Goal: Task Accomplishment & Management: Manage account settings

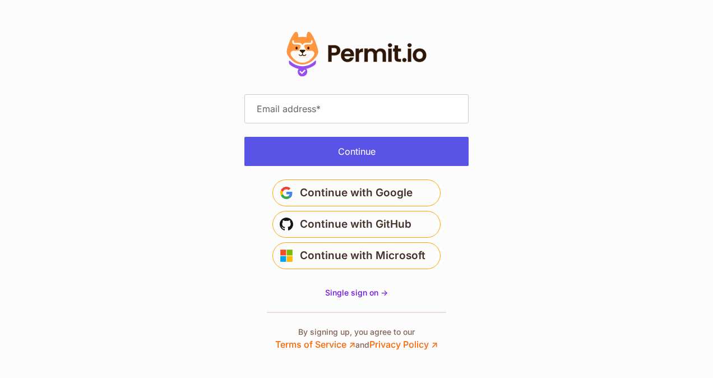
type input "**********"
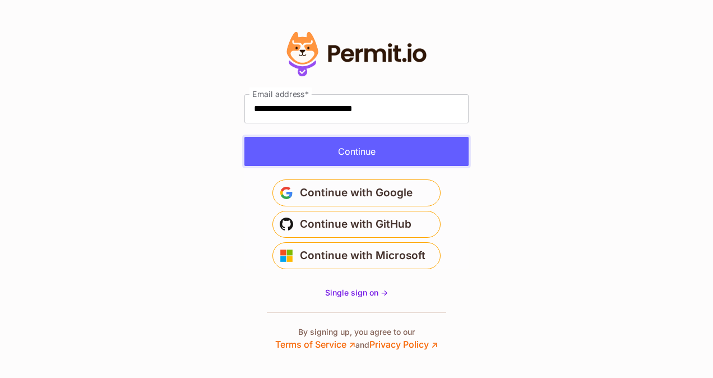
click at [364, 151] on button "Continue" at bounding box center [356, 151] width 224 height 29
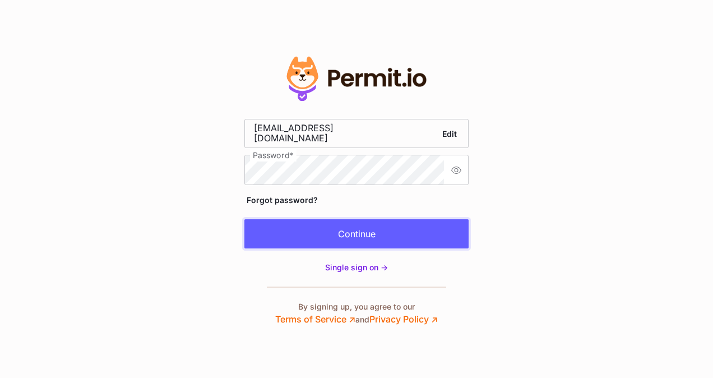
click at [320, 233] on button "Continue" at bounding box center [356, 233] width 224 height 29
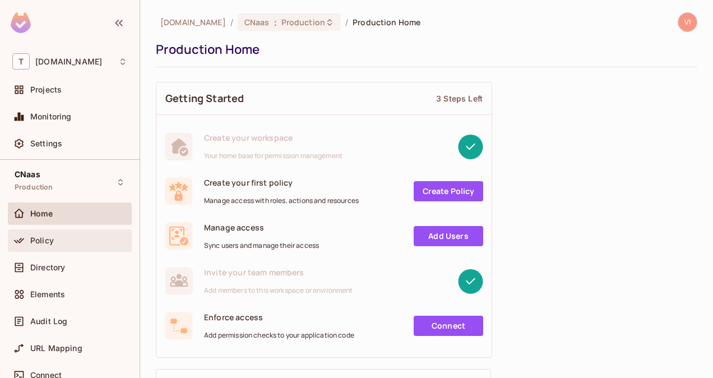
click at [56, 230] on div "Policy" at bounding box center [70, 240] width 124 height 22
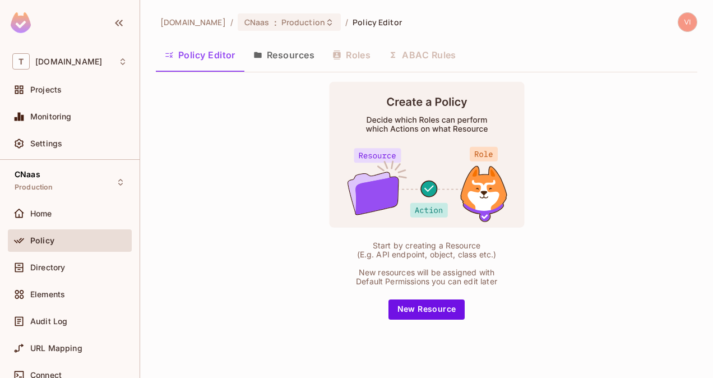
click at [57, 253] on div "Policy" at bounding box center [70, 242] width 124 height 27
click at [58, 261] on div "Directory" at bounding box center [69, 267] width 115 height 13
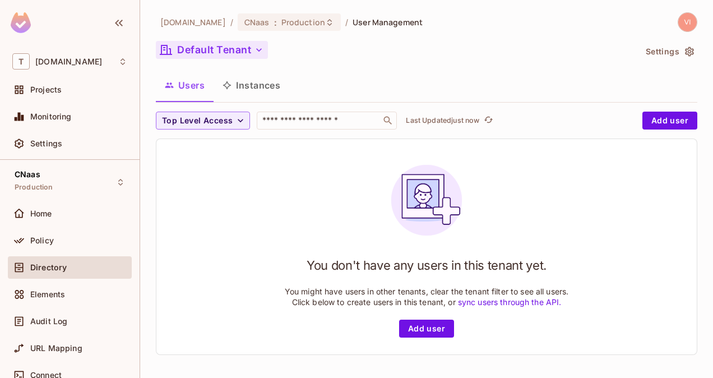
click at [254, 58] on button "Default Tenant" at bounding box center [212, 50] width 112 height 18
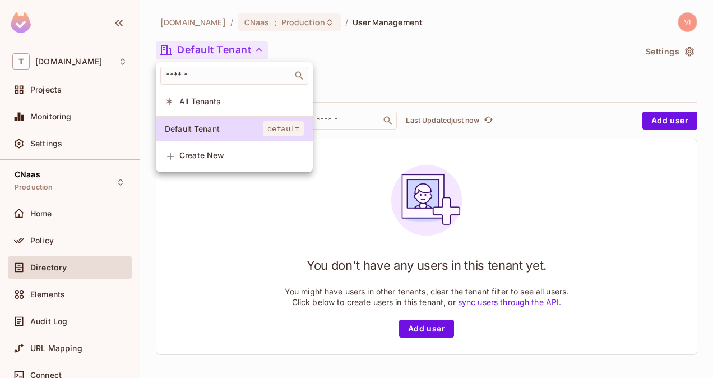
click at [355, 71] on div at bounding box center [356, 189] width 713 height 378
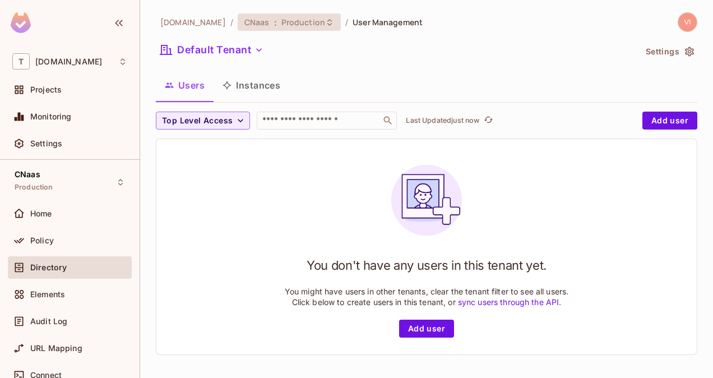
click at [325, 24] on icon at bounding box center [329, 22] width 9 height 9
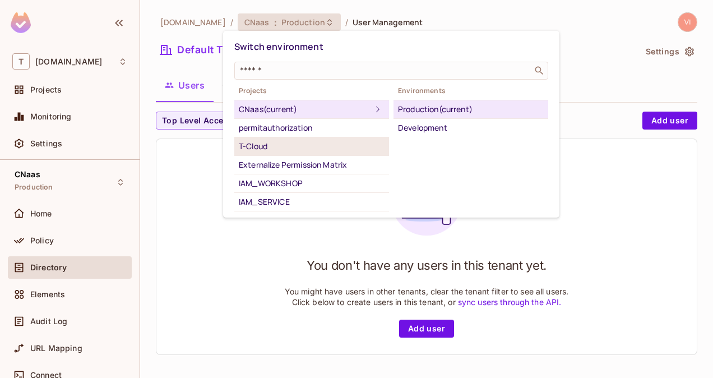
click at [285, 146] on div "T-Cloud" at bounding box center [312, 146] width 146 height 13
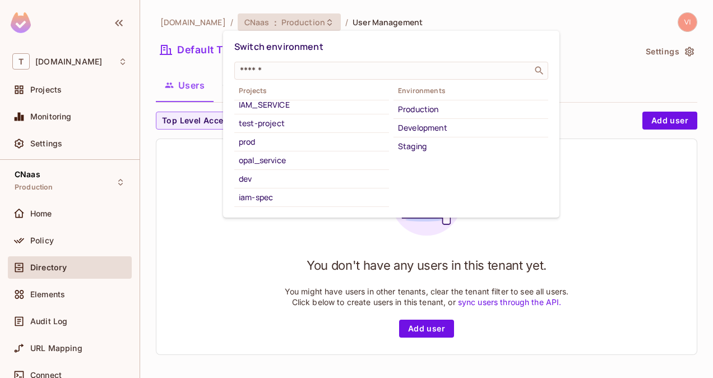
scroll to position [98, 0]
click at [284, 163] on div "opal_service" at bounding box center [312, 159] width 146 height 13
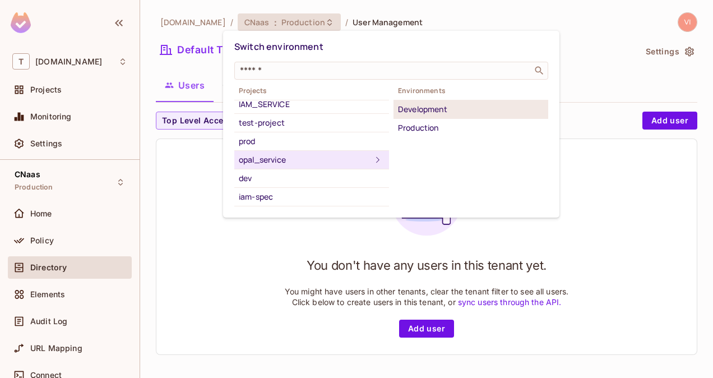
click at [423, 112] on div "Development" at bounding box center [471, 109] width 146 height 13
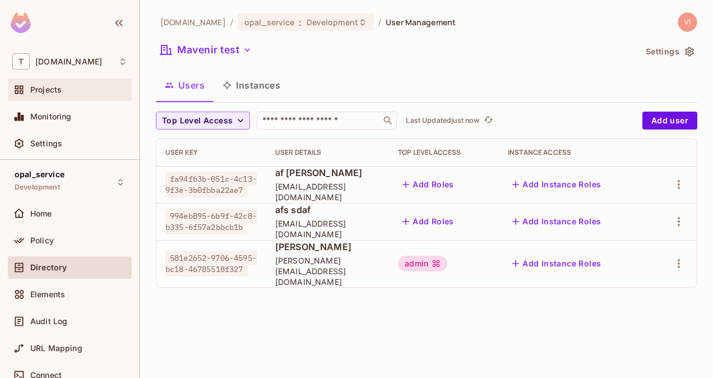
click at [63, 92] on div "Projects" at bounding box center [78, 89] width 97 height 9
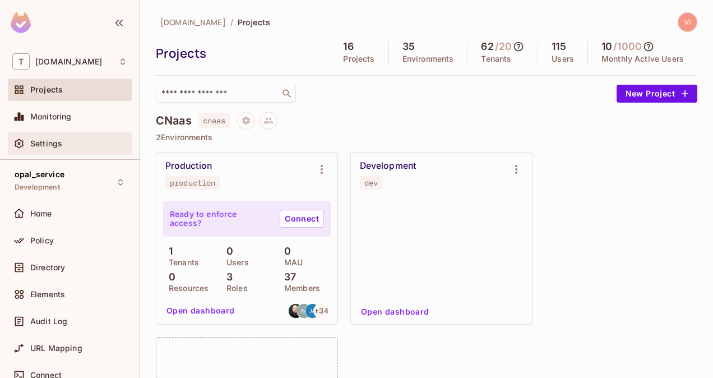
click at [47, 142] on span "Settings" at bounding box center [46, 143] width 32 height 9
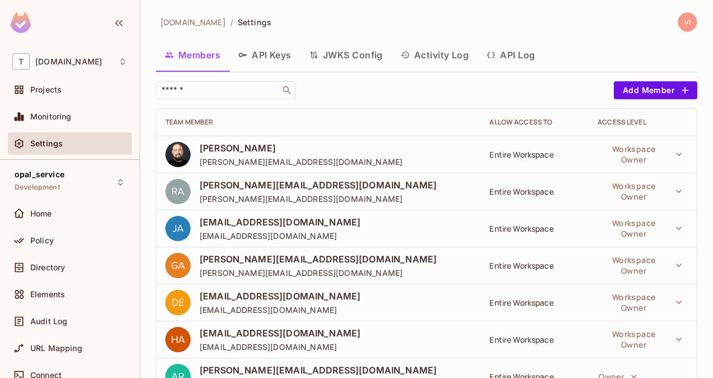
click at [280, 55] on button "API Keys" at bounding box center [264, 55] width 71 height 28
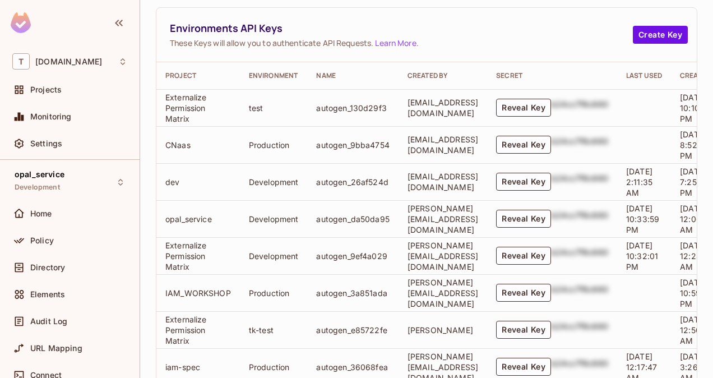
scroll to position [376, 0]
click at [551, 219] on button "Reveal Key" at bounding box center [523, 218] width 55 height 18
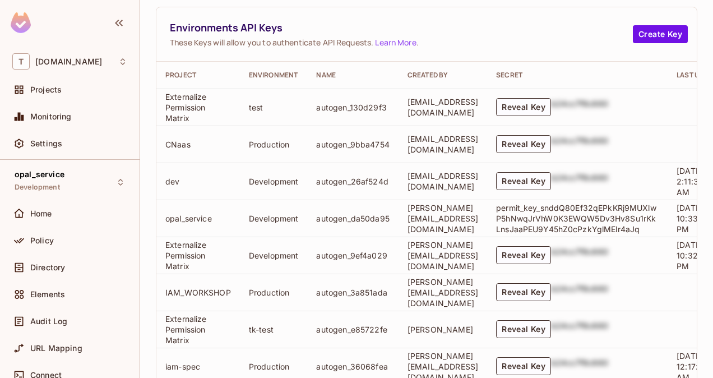
click at [536, 203] on p "permit_key_snddQ80Ef32qEPkKRj9MUXlwP5hNwqJrVhW0K3EWQW5Dv3Hv8Su1rKkLnsJaaPEU9Y45…" at bounding box center [577, 218] width 163 height 32
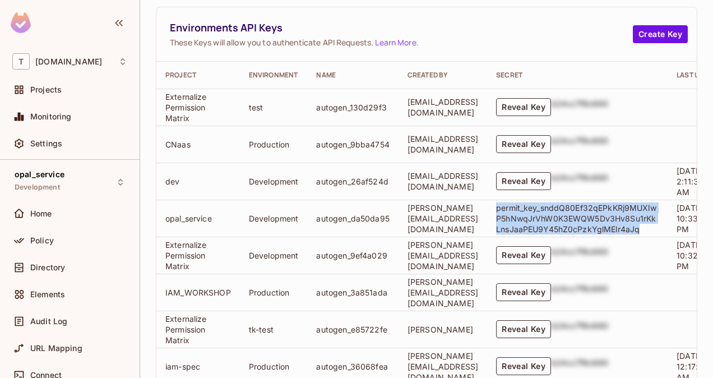
click at [536, 203] on p "permit_key_snddQ80Ef32qEPkKRj9MUXlwP5hNwqJrVhW0K3EWQW5Dv3Hv8Su1rKkLnsJaaPEU9Y45…" at bounding box center [577, 218] width 163 height 32
copy p "permit_key_snddQ80Ef32qEPkKRj9MUXlwP5hNwqJrVhW0K3EWQW5Dv3Hv8Su1rKkLnsJaaPEU9Y45…"
click at [636, 224] on p "permit_key_snddQ80Ef32qEPkKRj9MUXlwP5hNwqJrVhW0K3EWQW5Dv3Hv8Su1rKkLnsJaaPEU9Y45…" at bounding box center [577, 218] width 163 height 32
copy p "permit_key_snddQ80Ef32qEPkKRj9MUXlwP5hNwqJrVhW0K3EWQW5Dv3Hv8Su1rKkLnsJaaPEU9Y45…"
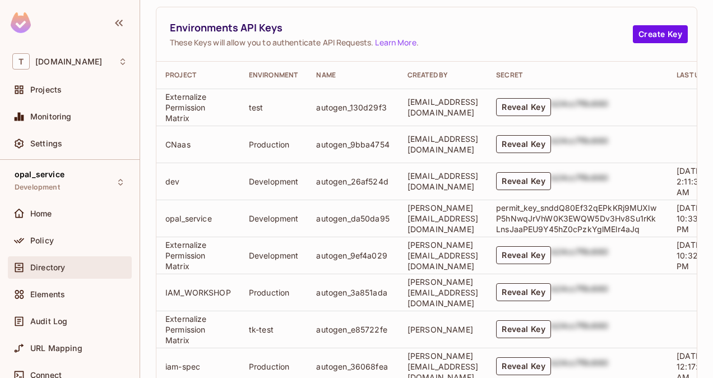
click at [53, 265] on span "Directory" at bounding box center [47, 267] width 35 height 9
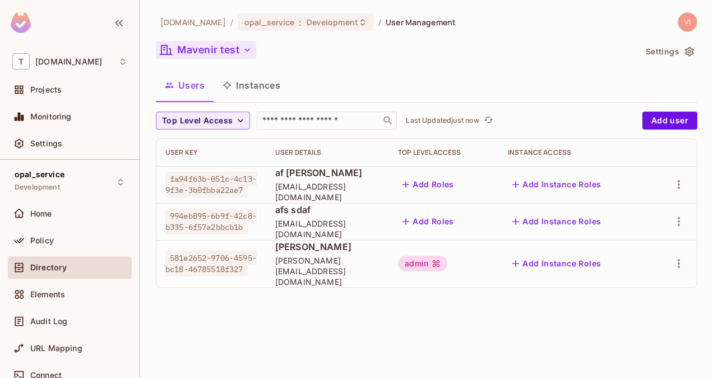
click at [249, 53] on icon "button" at bounding box center [247, 49] width 11 height 11
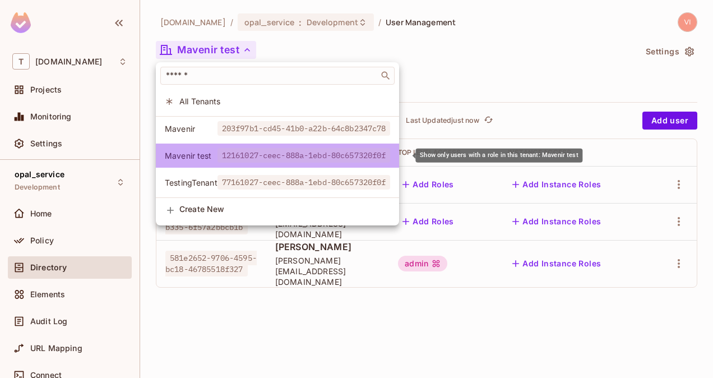
click at [391, 157] on span "12161027-ceec-888a-1ebd-80c657320f0f" at bounding box center [303, 155] width 173 height 15
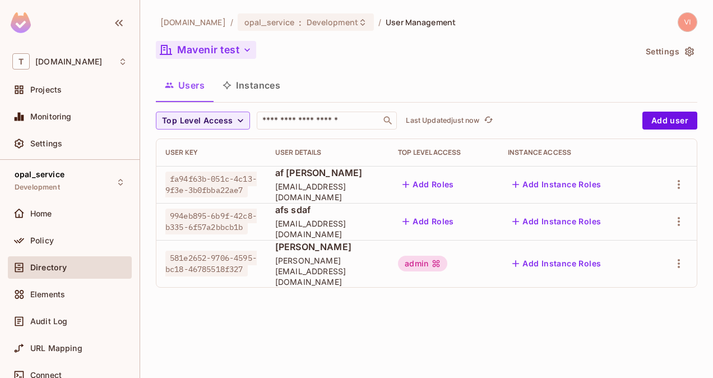
click at [247, 46] on icon "button" at bounding box center [247, 49] width 11 height 11
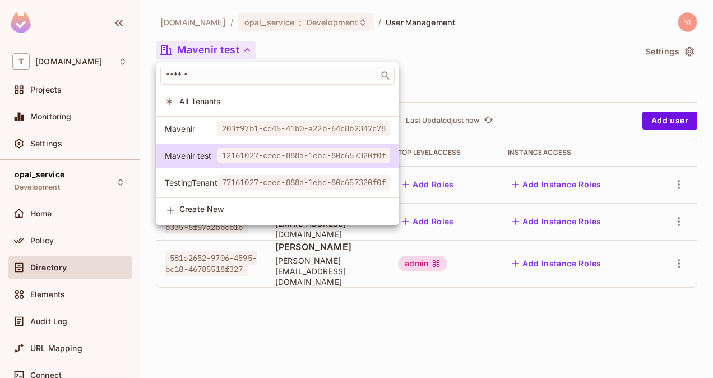
click at [247, 46] on div at bounding box center [356, 189] width 713 height 378
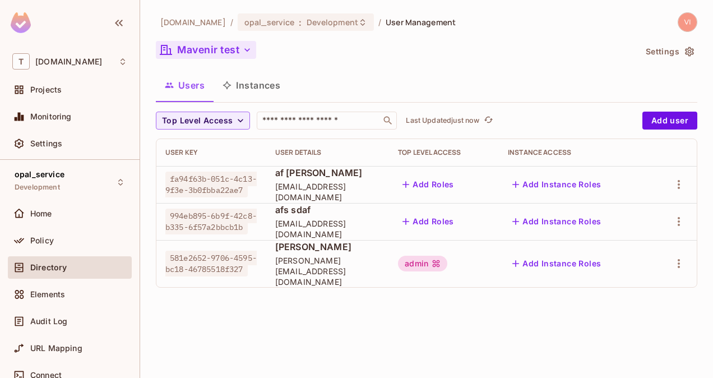
click at [263, 94] on button "Instances" at bounding box center [252, 85] width 76 height 28
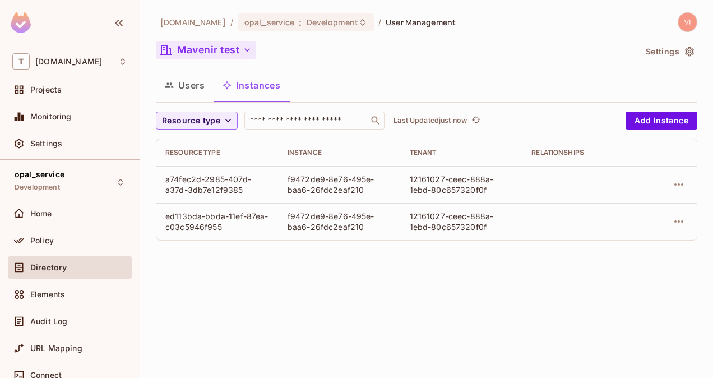
click at [417, 215] on div "12161027-ceec-888a-1ebd-80c657320f0f" at bounding box center [462, 221] width 104 height 21
click at [483, 225] on div "12161027-ceec-888a-1ebd-80c657320f0f" at bounding box center [462, 221] width 104 height 21
copy div "12161027-ceec-888a-1ebd-80c657320f0f"
click at [308, 27] on span "Development" at bounding box center [333, 22] width 52 height 11
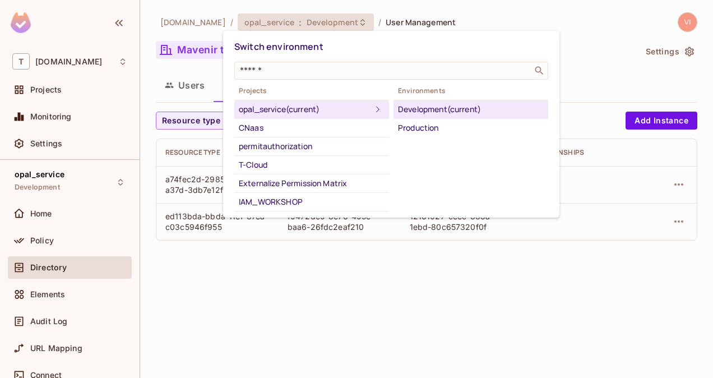
drag, startPoint x: 446, startPoint y: 105, endPoint x: 334, endPoint y: 48, distance: 125.6
click at [334, 48] on div "Switch environment" at bounding box center [391, 46] width 314 height 21
click at [46, 150] on div at bounding box center [356, 189] width 713 height 378
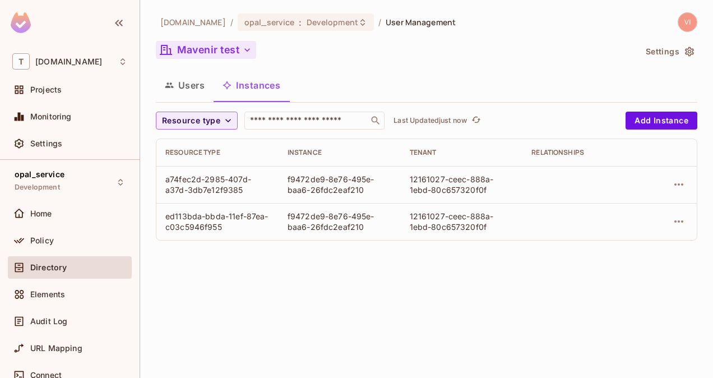
click at [46, 150] on div at bounding box center [356, 189] width 713 height 378
click at [44, 143] on span "Settings" at bounding box center [46, 143] width 32 height 9
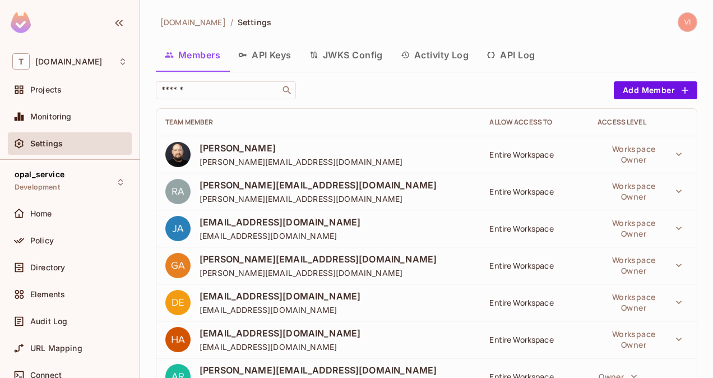
click at [45, 90] on span "Projects" at bounding box center [45, 89] width 31 height 9
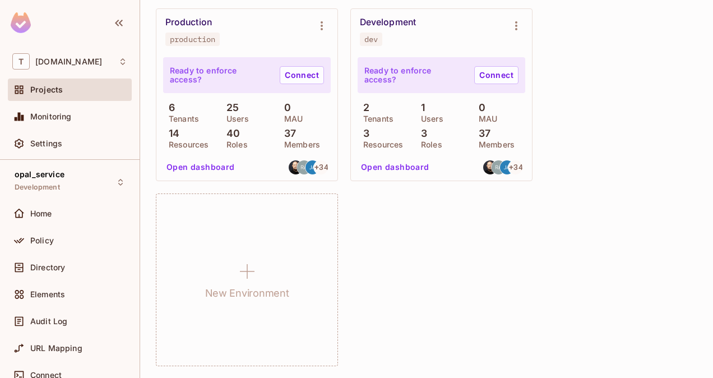
scroll to position [3398, 0]
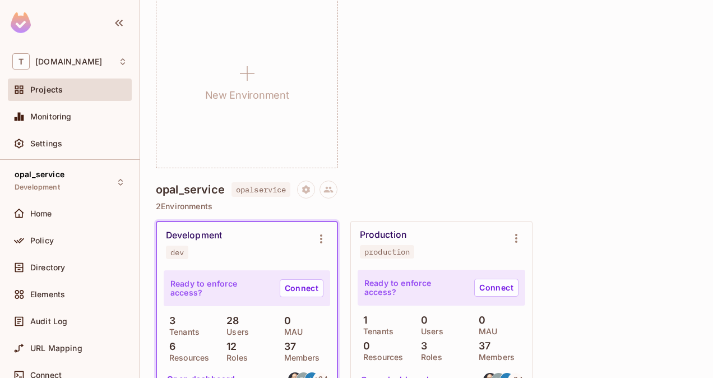
click at [175, 250] on div "dev" at bounding box center [176, 252] width 13 height 9
click at [310, 190] on icon "Project settings" at bounding box center [306, 189] width 8 height 8
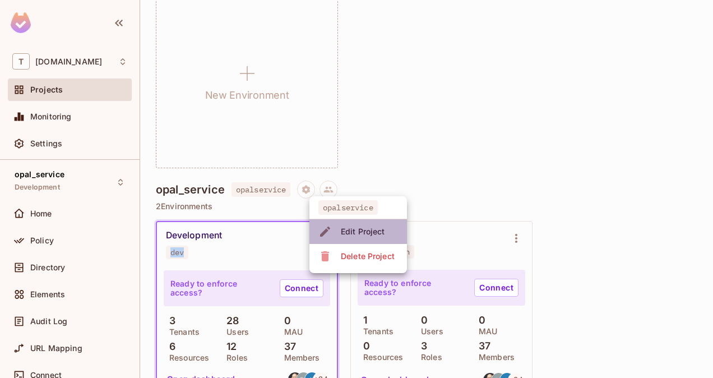
click at [358, 230] on div "Edit Project" at bounding box center [363, 231] width 44 height 11
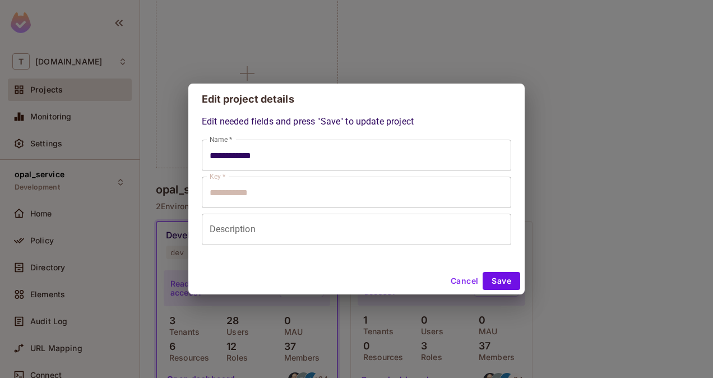
click at [474, 271] on div "Cancel Save" at bounding box center [356, 280] width 336 height 27
click at [467, 274] on button "Cancel" at bounding box center [464, 281] width 36 height 18
type input "**********"
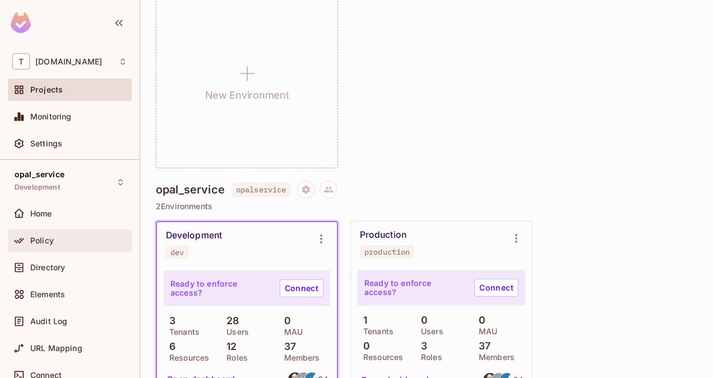
click at [51, 244] on div "Policy" at bounding box center [69, 240] width 115 height 13
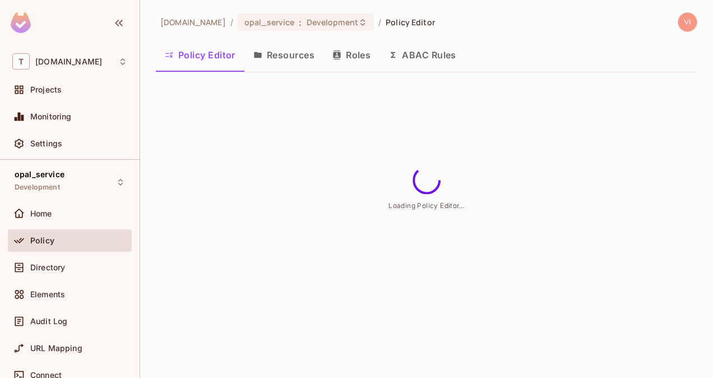
click at [278, 55] on button "Resources" at bounding box center [283, 55] width 79 height 28
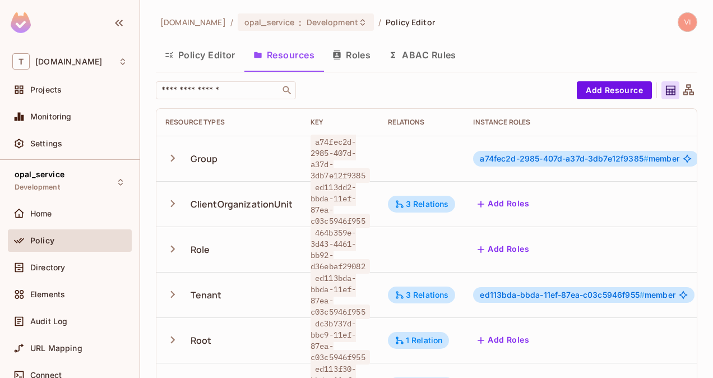
scroll to position [1, 0]
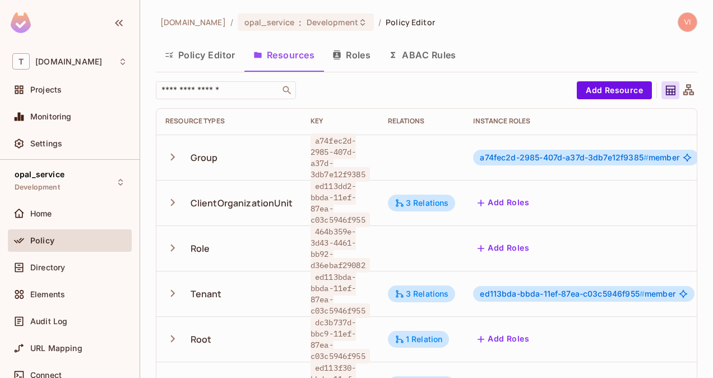
click at [320, 279] on span "ed113bda-bbda-11ef-87ea-c03c5946f955" at bounding box center [339, 294] width 59 height 48
click at [318, 272] on span "ed113bda-bbda-11ef-87ea-c03c5946f955" at bounding box center [339, 294] width 59 height 48
click at [356, 302] on span "ed113bda-bbda-11ef-87ea-c03c5946f955" at bounding box center [339, 294] width 59 height 48
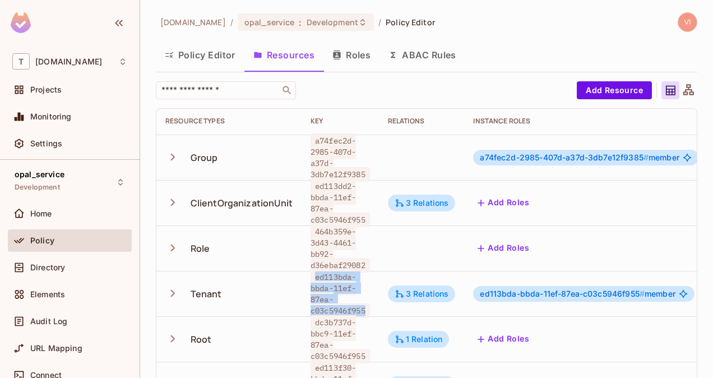
copy span "ed113bda-bbda-11ef-87ea-c03c5946f955"
click at [214, 58] on button "Policy Editor" at bounding box center [200, 55] width 89 height 28
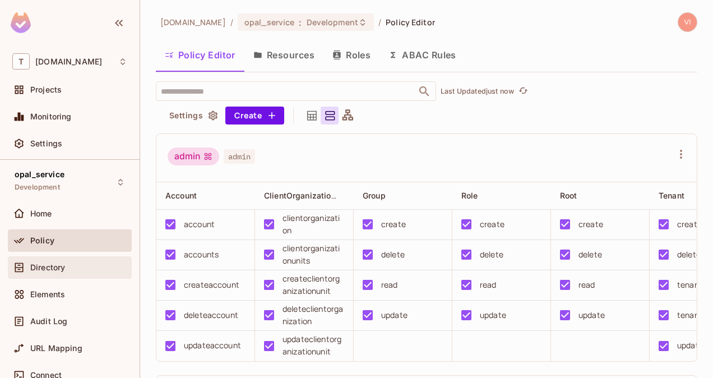
click at [63, 268] on span "Directory" at bounding box center [47, 267] width 35 height 9
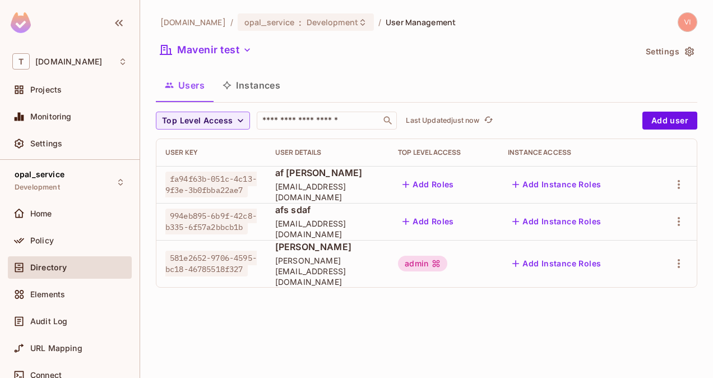
click at [172, 174] on span "fa94f63b-051c-4c13-9f3e-3b0fbba22ae7" at bounding box center [210, 184] width 91 height 26
click at [220, 194] on span "fa94f63b-051c-4c13-9f3e-3b0fbba22ae7" at bounding box center [210, 184] width 91 height 26
copy span "fa94f63b-051c-4c13-9f3e-3b0fbba22ae7"
click at [268, 89] on button "Instances" at bounding box center [252, 85] width 76 height 28
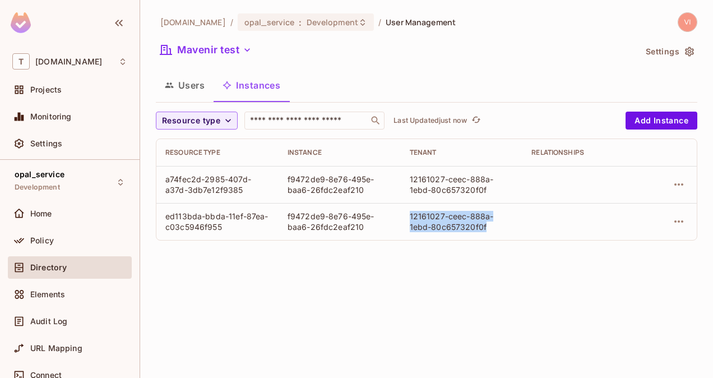
drag, startPoint x: 485, startPoint y: 226, endPoint x: 407, endPoint y: 215, distance: 79.3
click at [407, 215] on td "12161027-ceec-888a-1ebd-80c657320f0f" at bounding box center [462, 221] width 122 height 37
copy div "12161027-ceec-888a-1ebd-80c657320f0f"
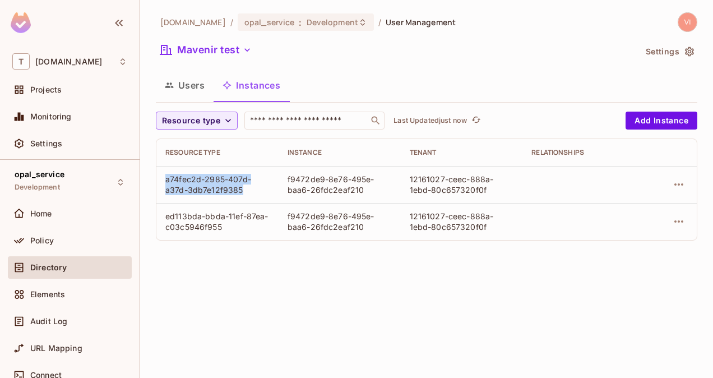
drag, startPoint x: 247, startPoint y: 191, endPoint x: 163, endPoint y: 178, distance: 85.5
click at [163, 178] on td "a74fec2d-2985-407d-a37d-3db7e12f9385" at bounding box center [217, 184] width 122 height 37
copy div "a74fec2d-2985-407d-a37d-3db7e12f9385"
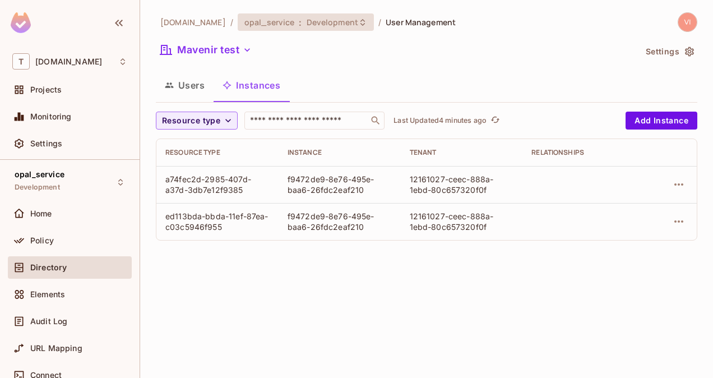
click at [360, 24] on icon at bounding box center [362, 21] width 4 height 7
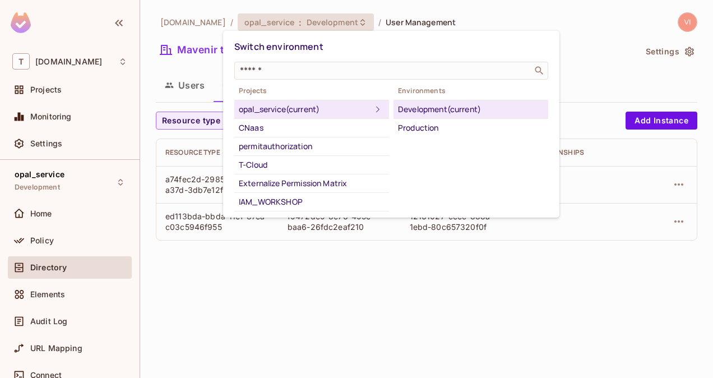
click at [150, 118] on div at bounding box center [356, 189] width 713 height 378
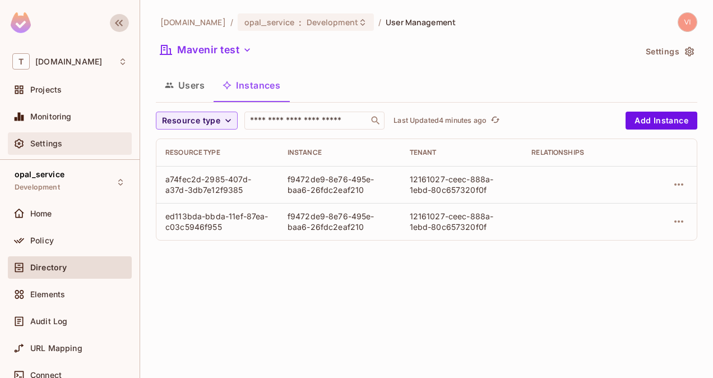
click at [33, 143] on span "Settings" at bounding box center [46, 143] width 32 height 9
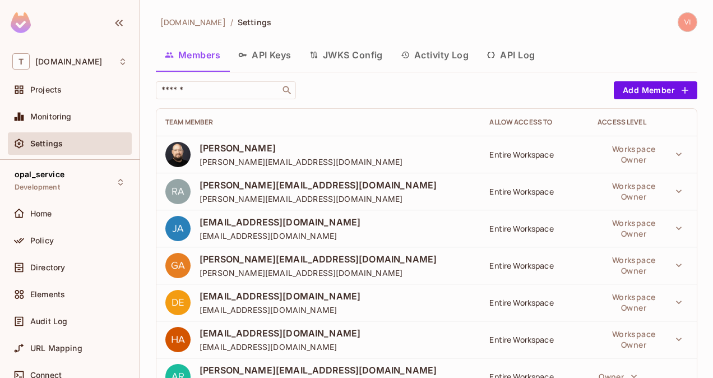
click at [261, 57] on button "API Keys" at bounding box center [264, 55] width 71 height 28
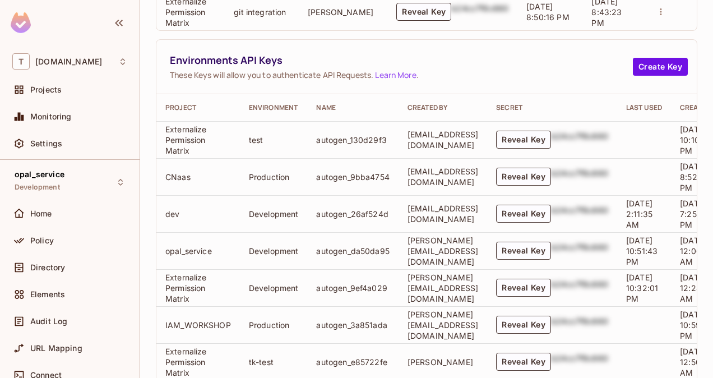
scroll to position [340, 0]
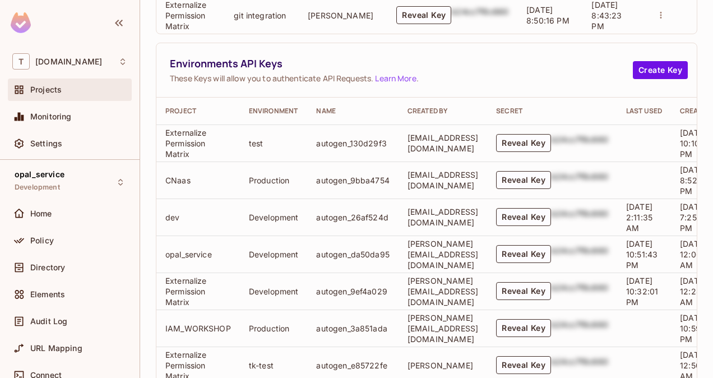
click at [53, 95] on div "Projects" at bounding box center [69, 89] width 115 height 13
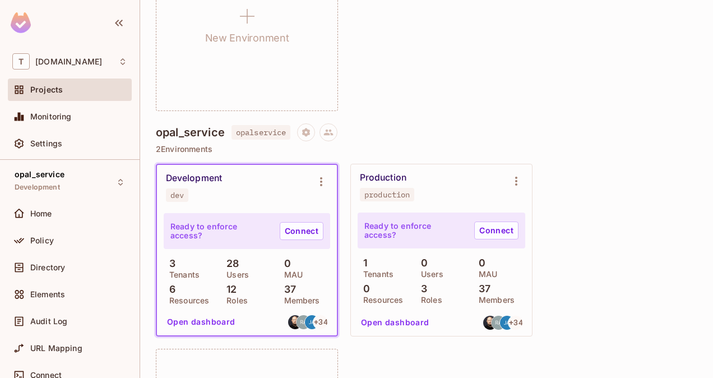
scroll to position [3456, 0]
click at [333, 131] on icon at bounding box center [328, 132] width 10 height 10
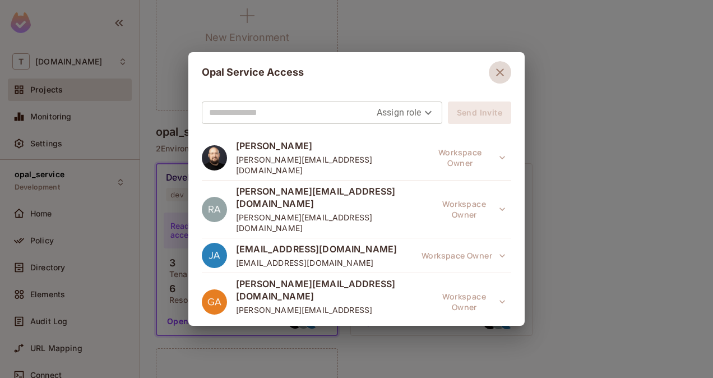
click at [499, 71] on icon "button" at bounding box center [500, 72] width 8 height 8
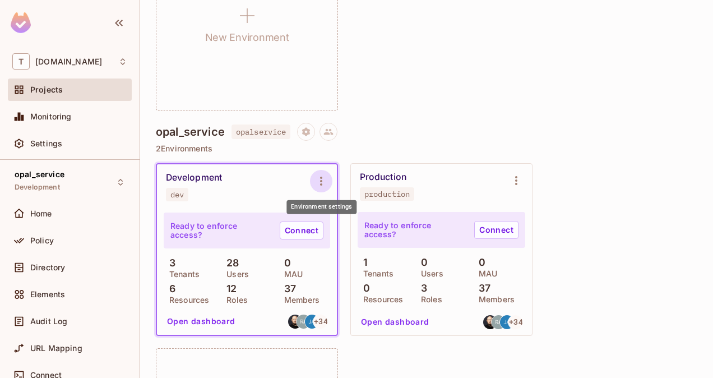
click at [325, 184] on icon "Environment settings" at bounding box center [320, 180] width 13 height 13
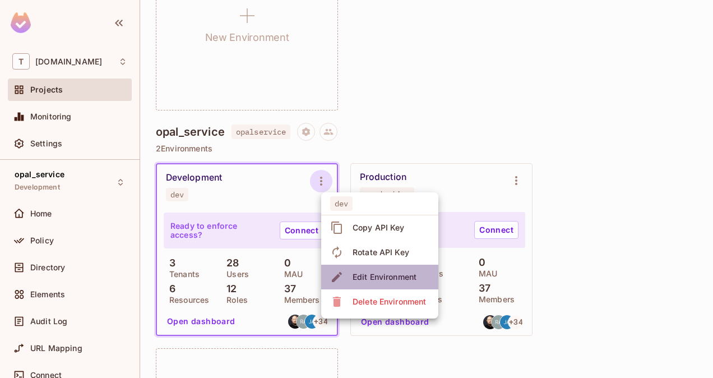
click at [377, 280] on div "Edit Environment" at bounding box center [385, 276] width 64 height 11
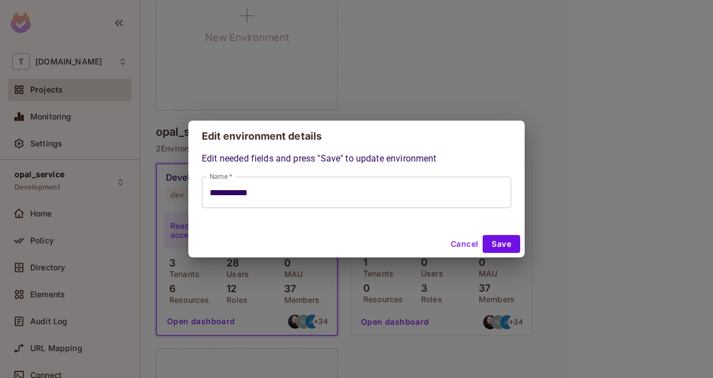
click at [465, 231] on div "Cancel Save" at bounding box center [356, 243] width 336 height 27
click at [464, 242] on button "Cancel" at bounding box center [464, 244] width 36 height 18
type input "**********"
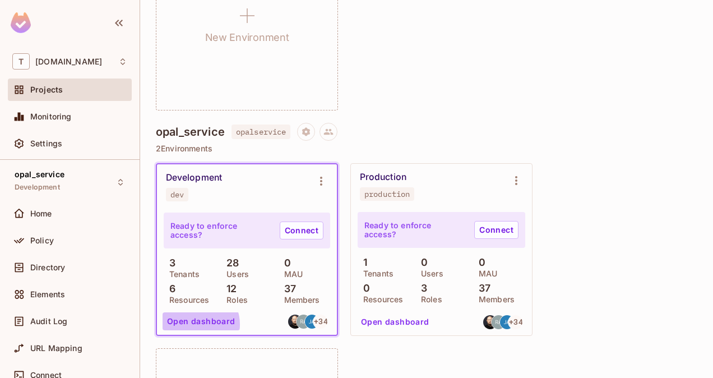
click at [197, 324] on button "Open dashboard" at bounding box center [201, 321] width 77 height 18
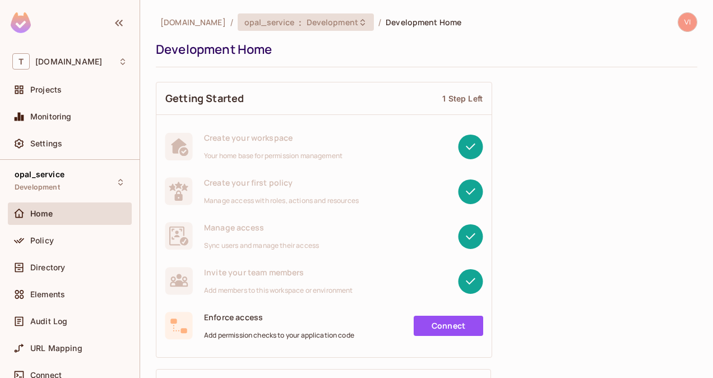
click at [346, 16] on div "opal_service : Development" at bounding box center [306, 21] width 136 height 17
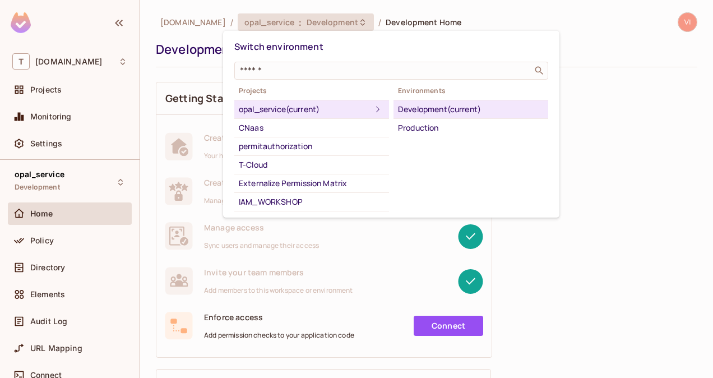
click at [290, 105] on div "opal_service (current)" at bounding box center [305, 109] width 132 height 13
click at [40, 240] on div at bounding box center [356, 189] width 713 height 378
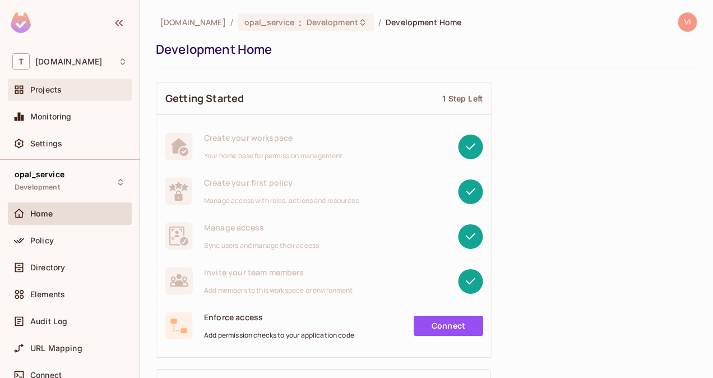
click at [63, 89] on div "Projects" at bounding box center [78, 89] width 97 height 9
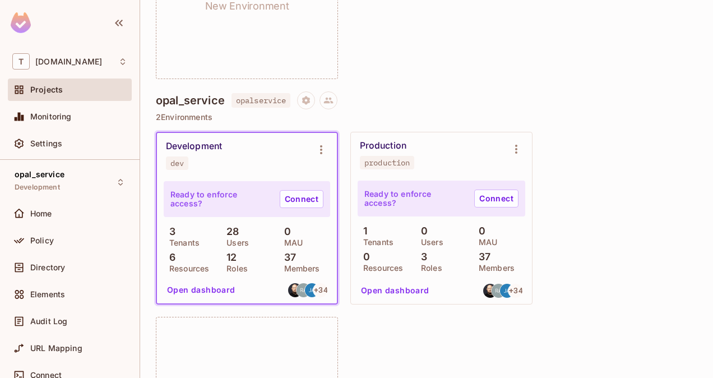
scroll to position [3488, 0]
click at [178, 162] on div "dev" at bounding box center [176, 162] width 13 height 9
copy div "dev"
click at [49, 263] on span "Directory" at bounding box center [47, 267] width 35 height 9
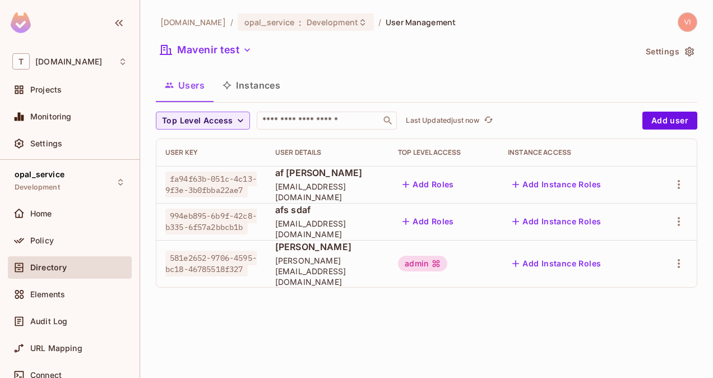
click at [259, 84] on button "Instances" at bounding box center [252, 85] width 76 height 28
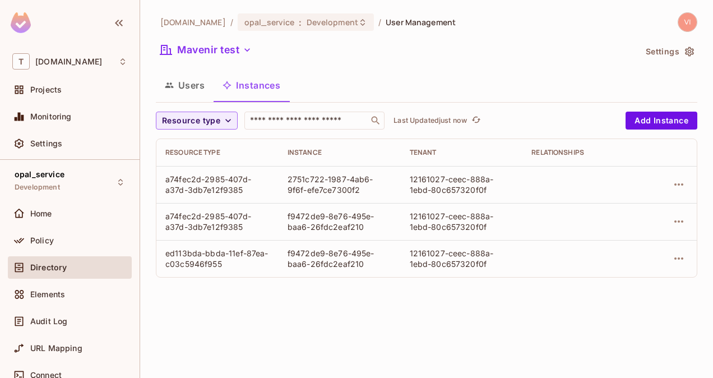
click at [198, 82] on button "Users" at bounding box center [185, 85] width 58 height 28
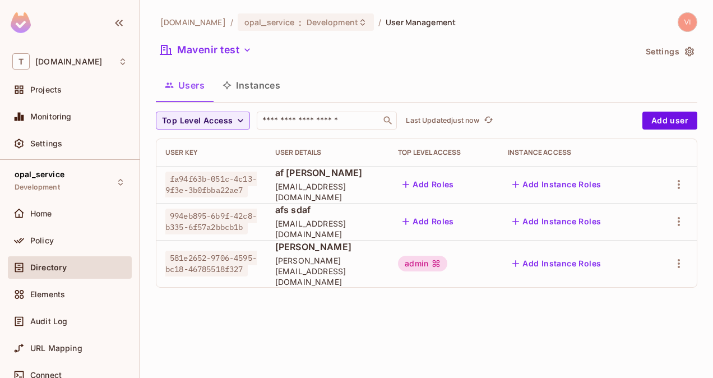
click at [267, 87] on button "Instances" at bounding box center [252, 85] width 76 height 28
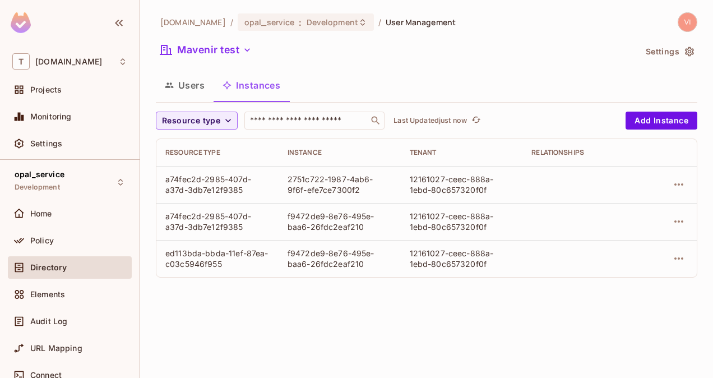
click at [293, 177] on div "2751c722-1987-4ab6-9f6f-efe7ce7300f2" at bounding box center [340, 184] width 104 height 21
click at [342, 189] on div "2751c722-1987-4ab6-9f6f-efe7ce7300f2" at bounding box center [340, 184] width 104 height 21
copy div "2751c722-1987-4ab6-9f6f-efe7ce7300f2"
drag, startPoint x: 247, startPoint y: 189, endPoint x: 161, endPoint y: 179, distance: 86.3
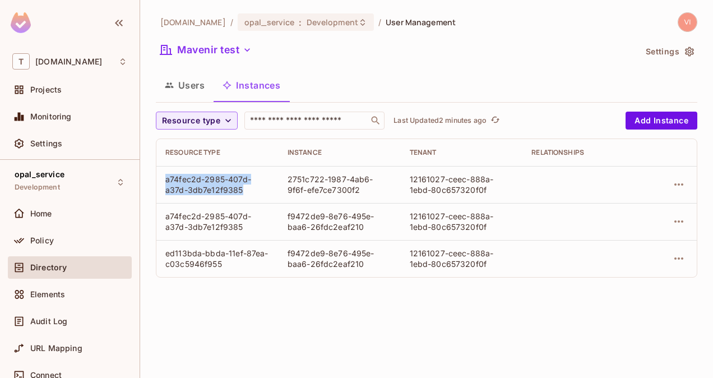
click at [161, 179] on td "a74fec2d-2985-407d-a37d-3db7e12f9385" at bounding box center [217, 184] width 122 height 37
copy div "a74fec2d-2985-407d-a37d-3db7e12f9385"
click at [680, 182] on icon "button" at bounding box center [678, 184] width 13 height 13
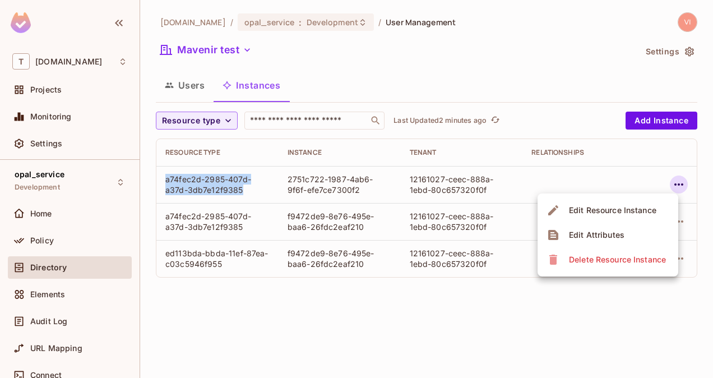
click at [618, 231] on div "Edit Attributes" at bounding box center [596, 234] width 55 height 11
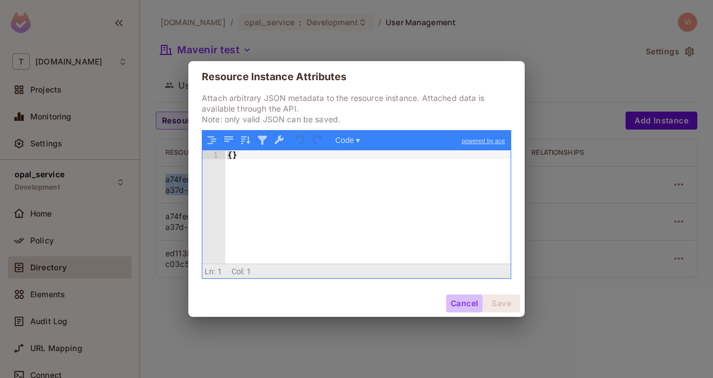
click at [465, 299] on button "Cancel" at bounding box center [464, 303] width 36 height 18
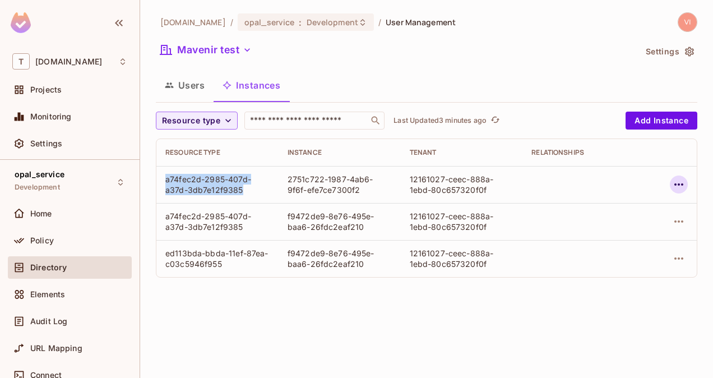
click at [679, 181] on icon "button" at bounding box center [678, 184] width 13 height 13
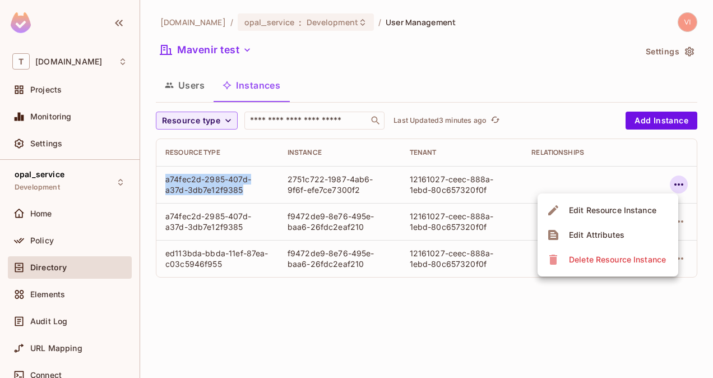
click at [627, 212] on div "Edit Resource Instance" at bounding box center [612, 210] width 87 height 11
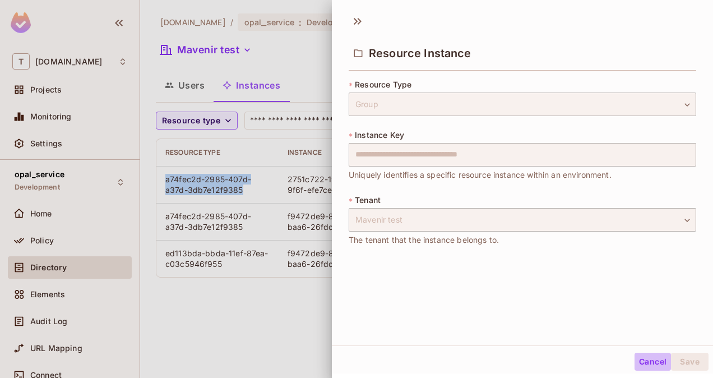
click at [642, 356] on button "Cancel" at bounding box center [652, 362] width 36 height 18
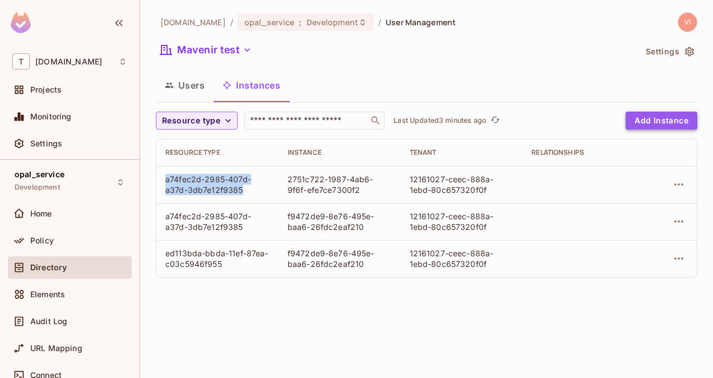
click at [667, 117] on button "Add Instance" at bounding box center [661, 121] width 72 height 18
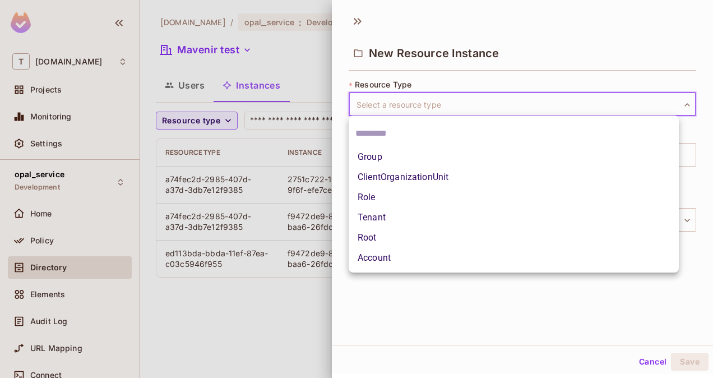
click at [510, 105] on body "T t-mobile.com Projects Monitoring Settings opal_service Development Home Polic…" at bounding box center [356, 189] width 713 height 378
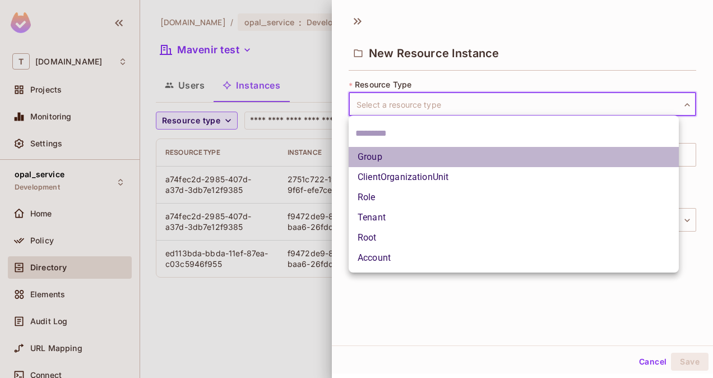
click at [414, 149] on li "Group" at bounding box center [514, 157] width 330 height 20
type input "**********"
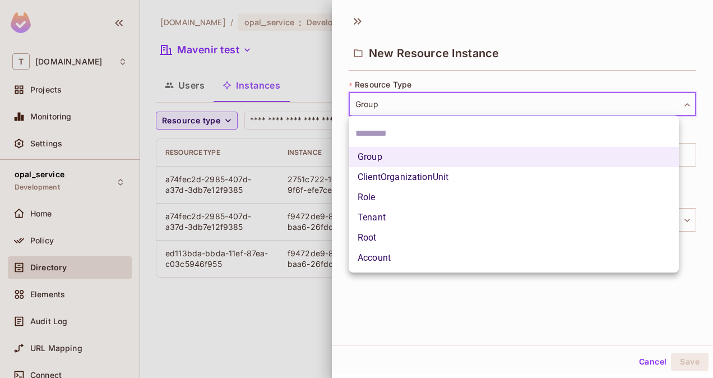
click at [419, 112] on body "**********" at bounding box center [356, 189] width 713 height 378
click at [451, 93] on div at bounding box center [356, 189] width 713 height 378
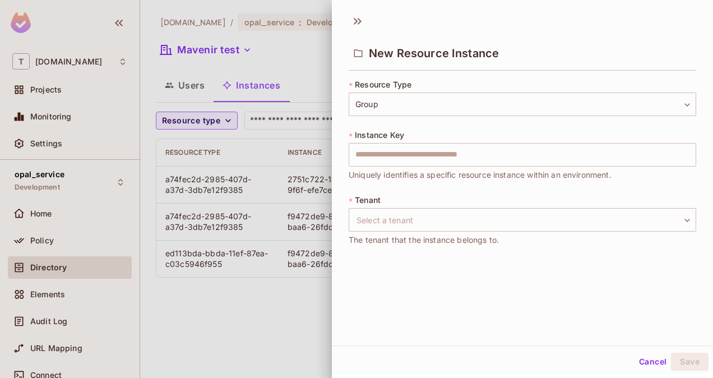
click at [448, 87] on div "**********" at bounding box center [522, 97] width 347 height 37
click at [645, 362] on button "Cancel" at bounding box center [652, 362] width 36 height 18
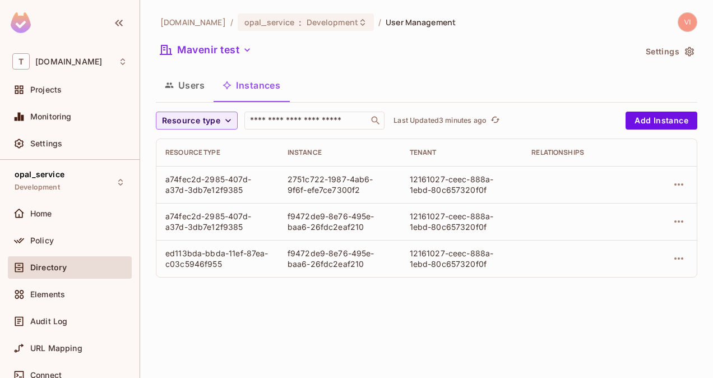
click at [193, 81] on button "Users" at bounding box center [185, 85] width 58 height 28
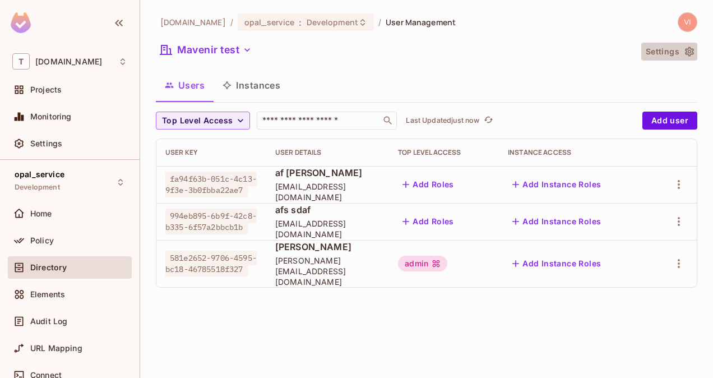
click at [690, 50] on icon "button" at bounding box center [689, 51] width 11 height 11
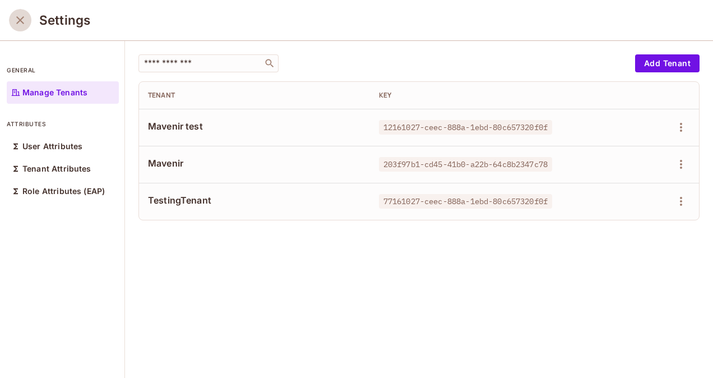
click at [20, 24] on icon "close" at bounding box center [19, 19] width 13 height 13
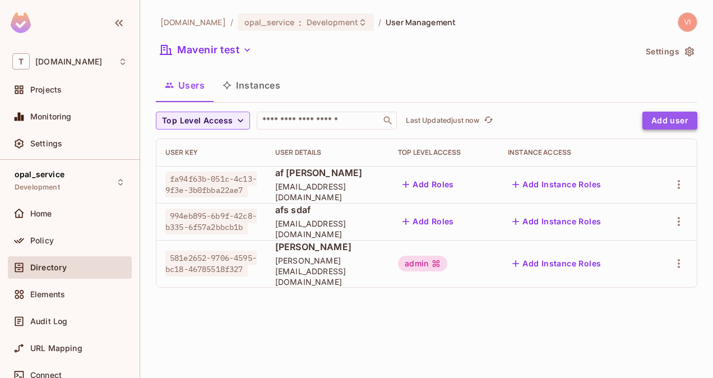
click at [673, 126] on button "Add user" at bounding box center [669, 121] width 55 height 18
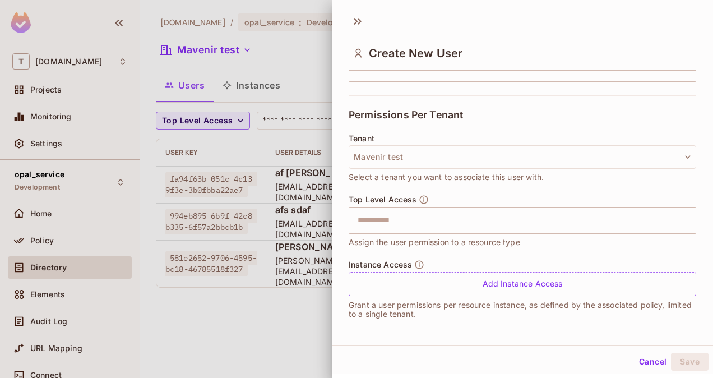
scroll to position [1, 0]
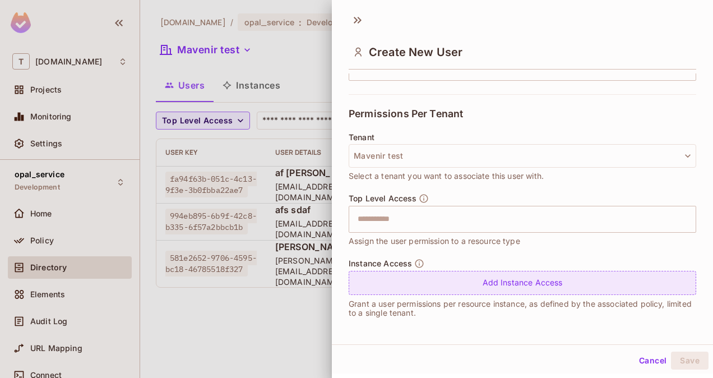
click at [518, 280] on div "Add Instance Access" at bounding box center [522, 283] width 347 height 24
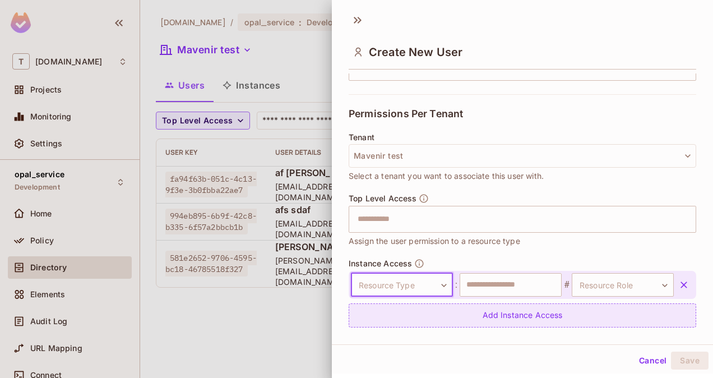
scroll to position [251, 0]
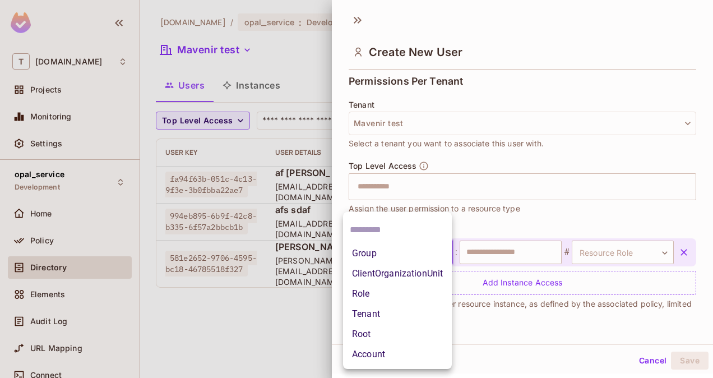
click at [428, 259] on body "T t-mobile.com Projects Monitoring Settings opal_service Development Home Polic…" at bounding box center [356, 189] width 713 height 378
click at [488, 251] on div at bounding box center [356, 189] width 713 height 378
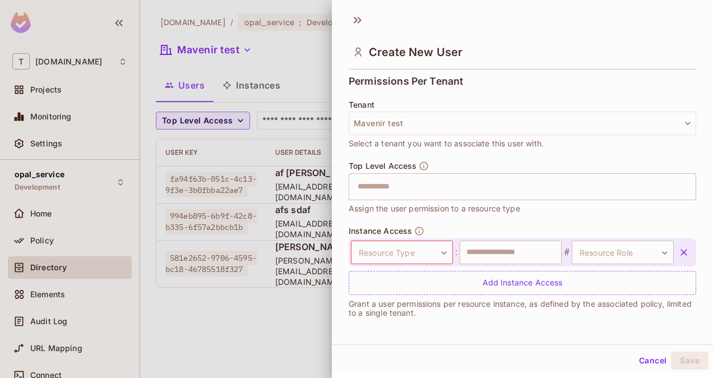
click at [488, 251] on div "Group ClientOrganizationUnit Role Tenant Root Account" at bounding box center [356, 189] width 713 height 378
click at [488, 251] on input "text" at bounding box center [511, 252] width 102 height 24
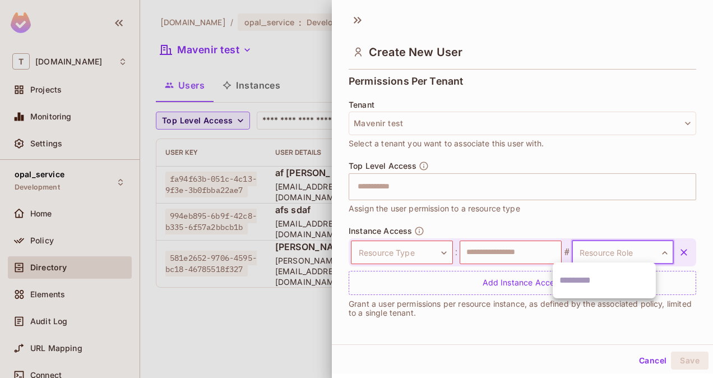
click at [587, 249] on body "T t-mobile.com Projects Monitoring Settings opal_service Development Home Polic…" at bounding box center [356, 189] width 713 height 378
click at [587, 249] on div at bounding box center [356, 189] width 713 height 378
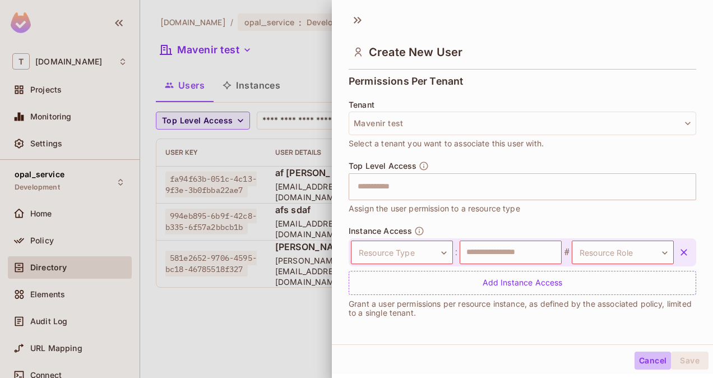
click at [641, 358] on button "Cancel" at bounding box center [652, 360] width 36 height 18
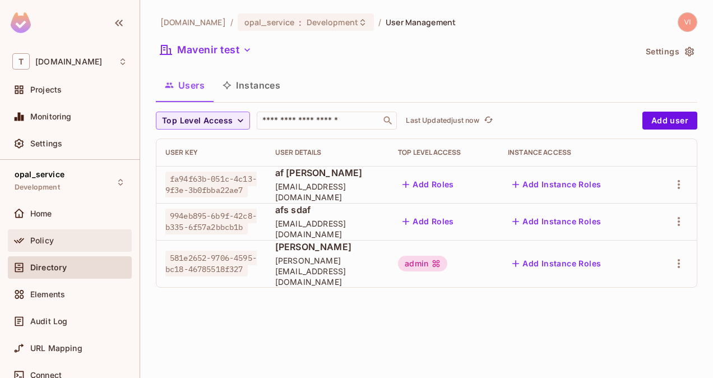
click at [44, 240] on span "Policy" at bounding box center [42, 240] width 24 height 9
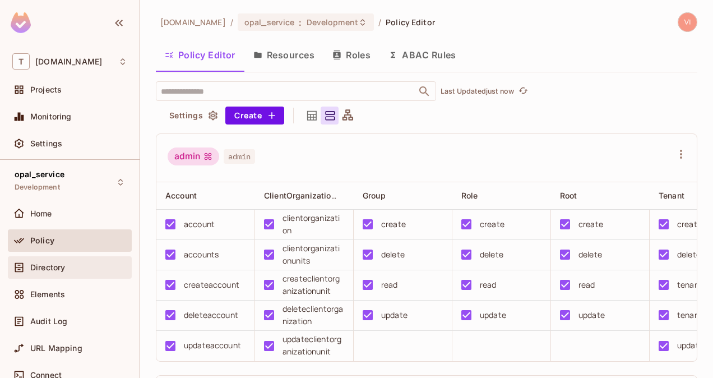
click at [43, 276] on div "Directory" at bounding box center [70, 267] width 124 height 22
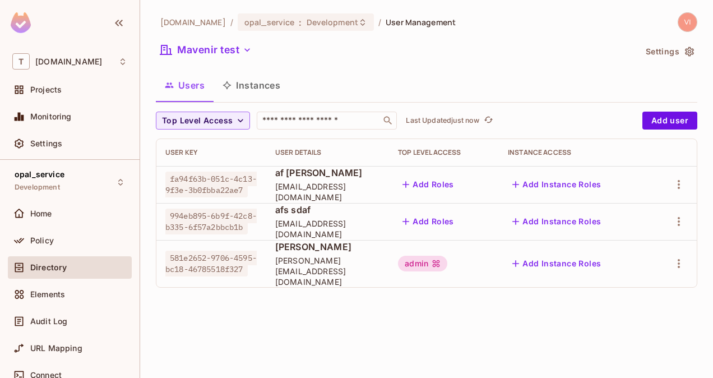
click at [254, 90] on button "Instances" at bounding box center [252, 85] width 76 height 28
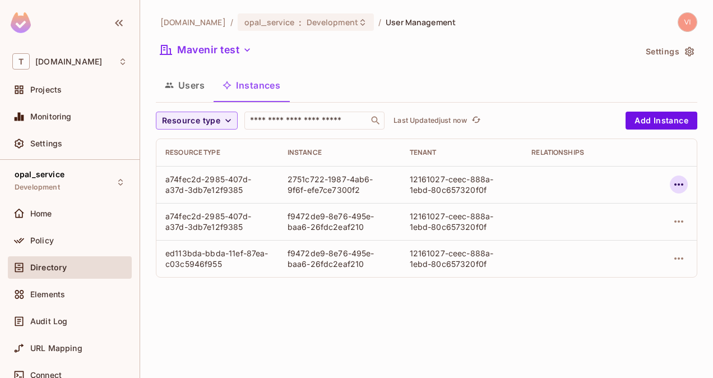
click at [675, 186] on icon "button" at bounding box center [678, 184] width 13 height 13
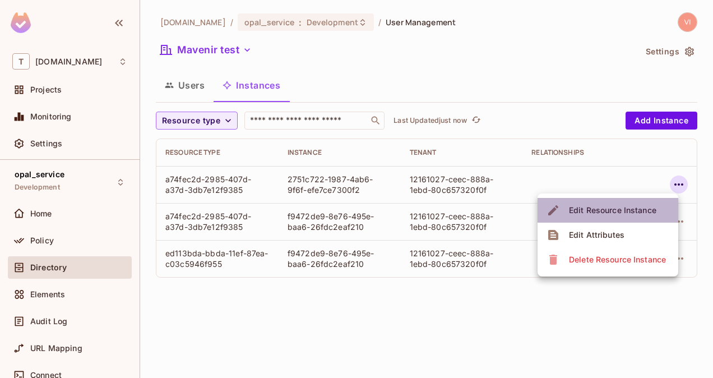
click at [638, 210] on div "Edit Resource Instance" at bounding box center [612, 210] width 87 height 11
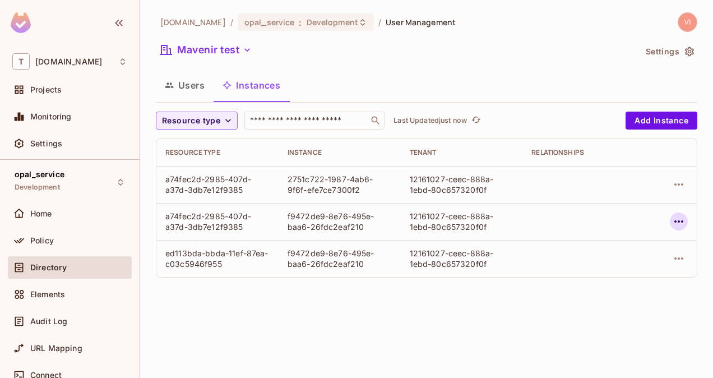
click at [684, 222] on icon "button" at bounding box center [678, 221] width 13 height 13
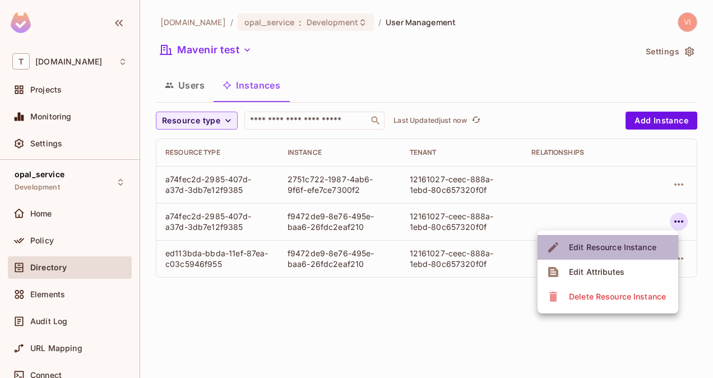
click at [647, 247] on div "Edit Resource Instance" at bounding box center [612, 247] width 87 height 11
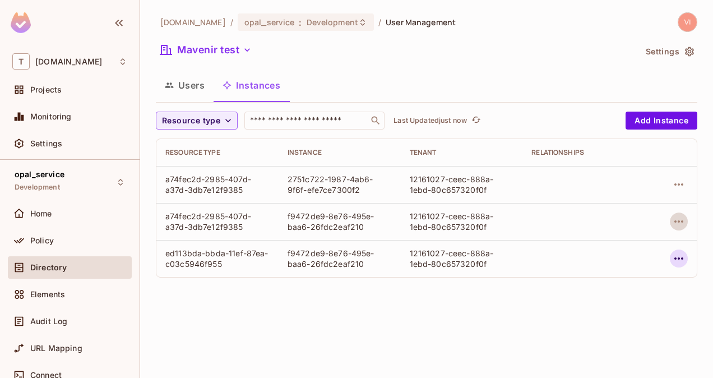
click at [682, 259] on icon "button" at bounding box center [678, 258] width 9 height 2
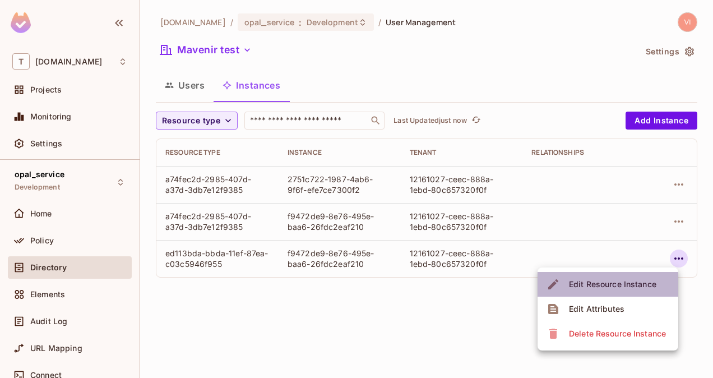
click at [641, 279] on div "Edit Resource Instance" at bounding box center [612, 284] width 87 height 11
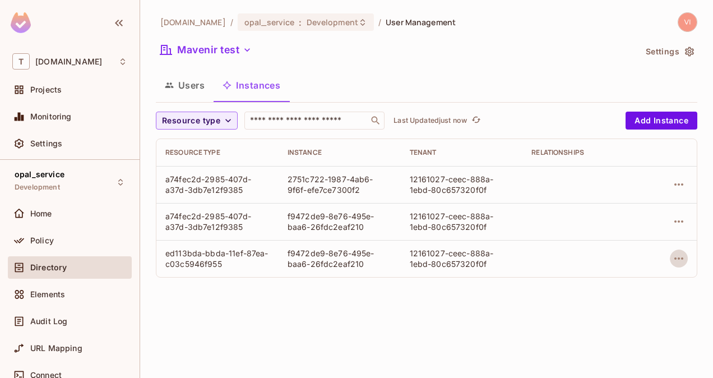
click at [307, 265] on div "f9472de9-8e76-495e-baa6-26fdc2eaf210" at bounding box center [340, 258] width 104 height 21
click at [643, 120] on button "Add Instance" at bounding box center [661, 121] width 72 height 18
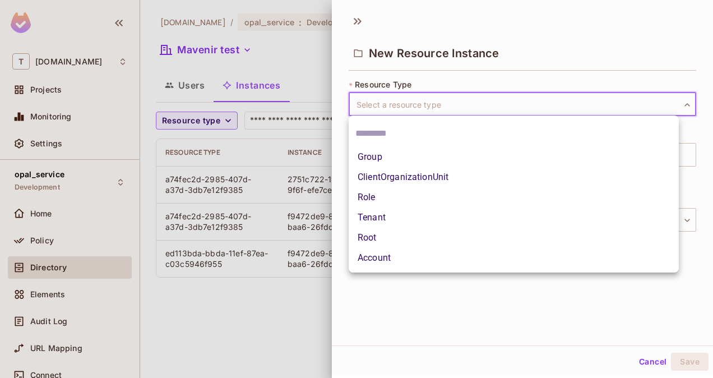
click at [465, 103] on body "T t-mobile.com Projects Monitoring Settings opal_service Development Home Polic…" at bounding box center [356, 189] width 713 height 378
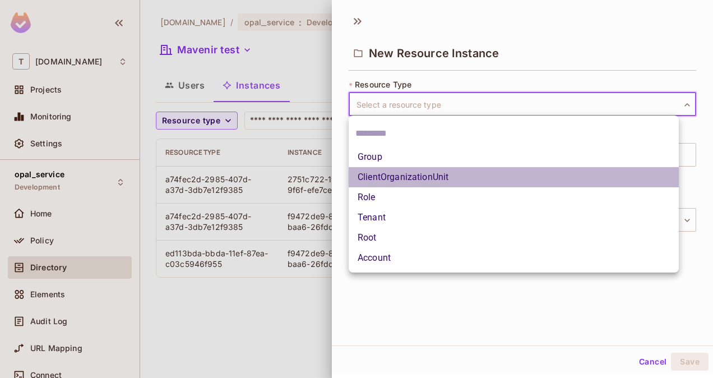
click at [437, 175] on li "ClientOrganizationUnit" at bounding box center [514, 177] width 330 height 20
type input "**********"
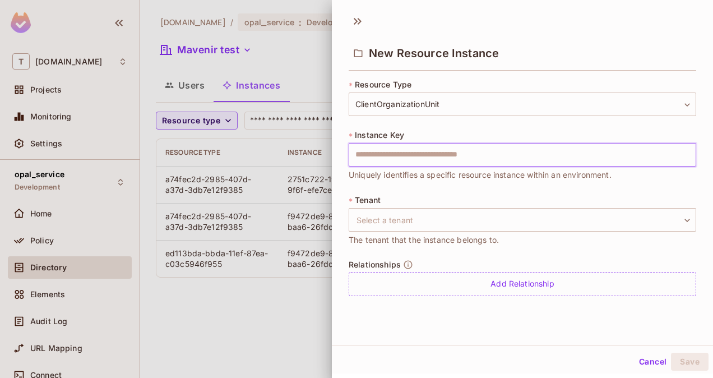
click at [383, 152] on input "text" at bounding box center [522, 155] width 347 height 24
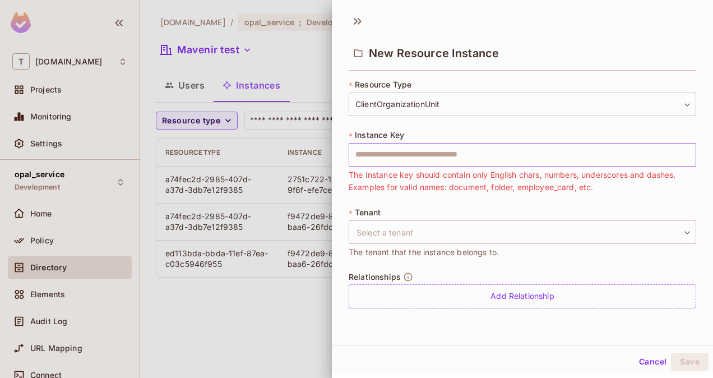
click at [400, 151] on input "text" at bounding box center [522, 155] width 347 height 24
paste input "**********"
type input "**********"
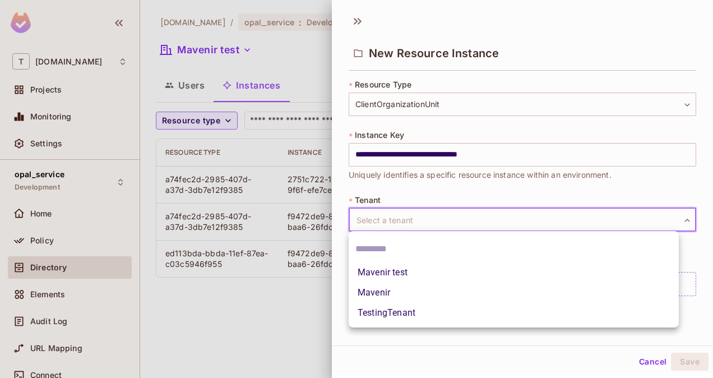
click at [396, 220] on body "**********" at bounding box center [356, 189] width 713 height 378
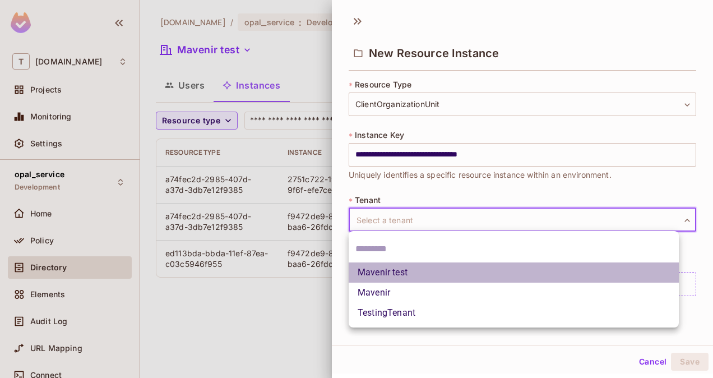
click at [389, 275] on li "Mavenir test" at bounding box center [514, 272] width 330 height 20
type input "**********"
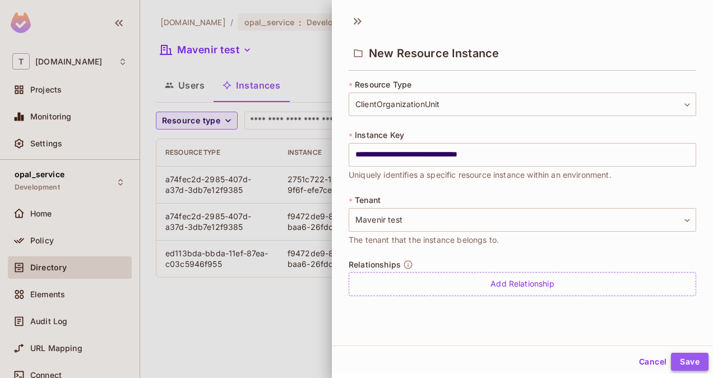
click at [685, 364] on button "Save" at bounding box center [690, 362] width 38 height 18
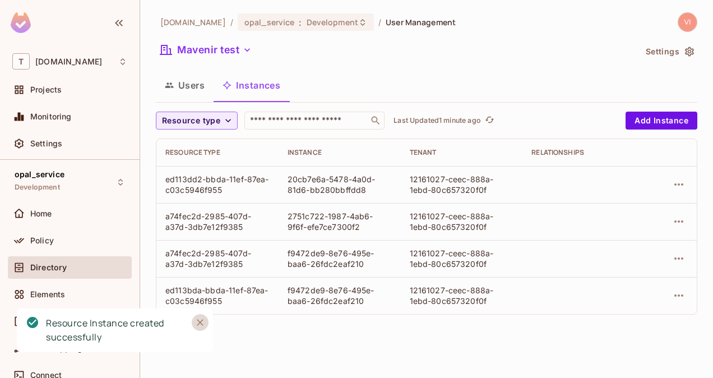
click at [204, 323] on icon "Close" at bounding box center [199, 322] width 11 height 11
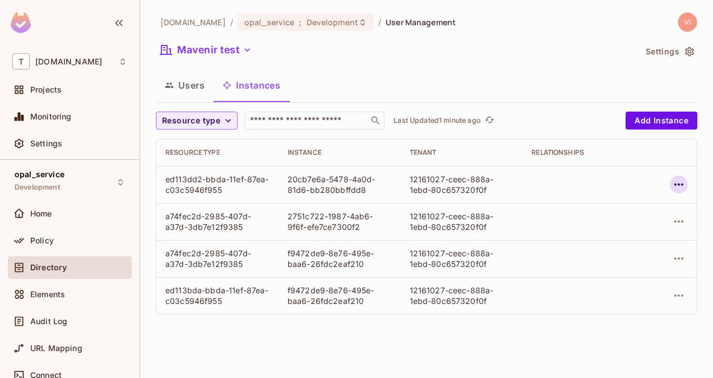
click at [676, 186] on icon "button" at bounding box center [678, 184] width 13 height 13
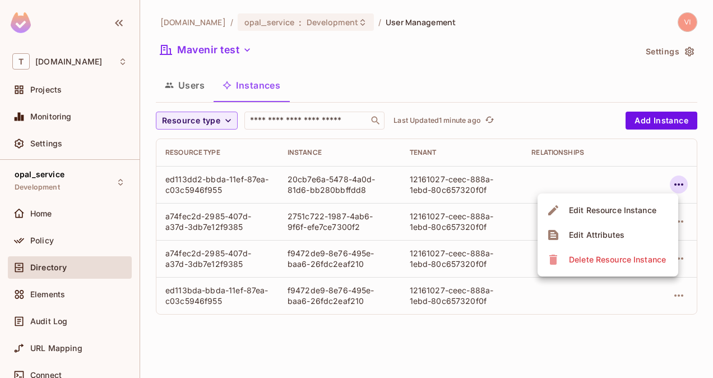
click at [652, 213] on div "Edit Resource Instance" at bounding box center [612, 210] width 87 height 11
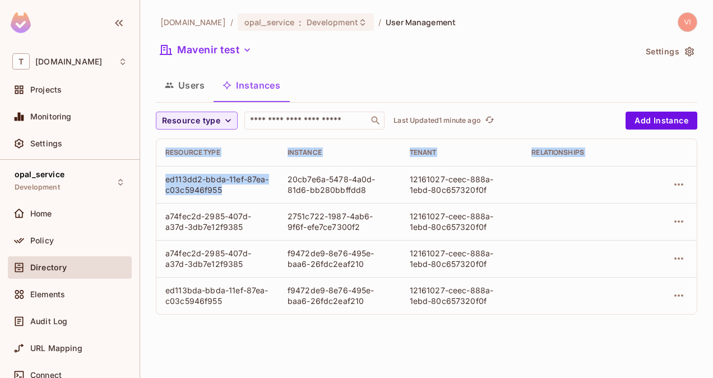
drag, startPoint x: 222, startPoint y: 192, endPoint x: 155, endPoint y: 178, distance: 68.7
click at [155, 178] on div "t-mobile.com / opal_service : Development / User Management Mavenir test Settin…" at bounding box center [426, 189] width 573 height 378
click at [224, 192] on div "ed113dd2-bbda-11ef-87ea-c03c5946f955" at bounding box center [217, 184] width 104 height 21
drag, startPoint x: 219, startPoint y: 189, endPoint x: 167, endPoint y: 180, distance: 52.9
click at [167, 180] on div "ed113dd2-bbda-11ef-87ea-c03c5946f955" at bounding box center [217, 184] width 104 height 21
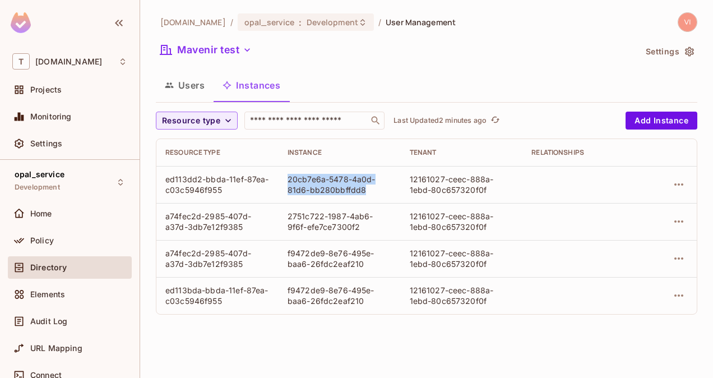
drag, startPoint x: 369, startPoint y: 189, endPoint x: 286, endPoint y: 178, distance: 83.2
click at [286, 178] on td "20cb7e6a-5478-4a0d-81d6-bb280bbffdd8" at bounding box center [340, 184] width 122 height 37
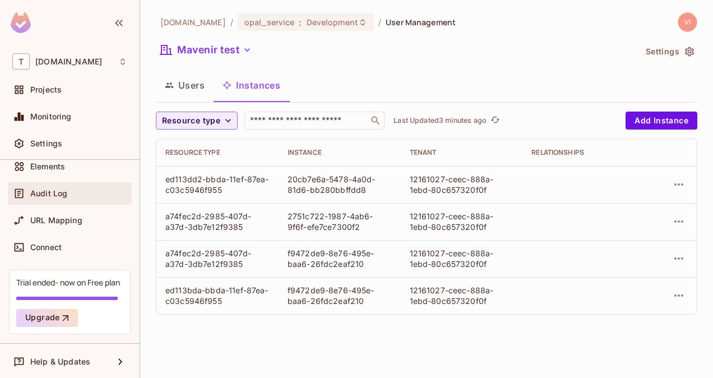
click at [63, 190] on span "Audit Log" at bounding box center [48, 193] width 37 height 9
